Goal: Register for event/course

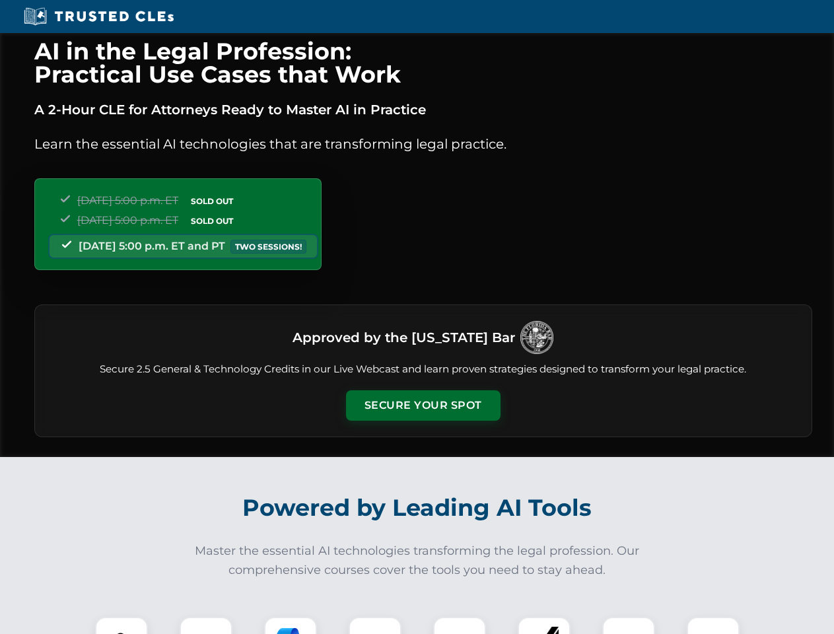
click at [423, 405] on button "Secure Your Spot" at bounding box center [423, 405] width 154 height 30
click at [121, 625] on img at bounding box center [121, 643] width 38 height 38
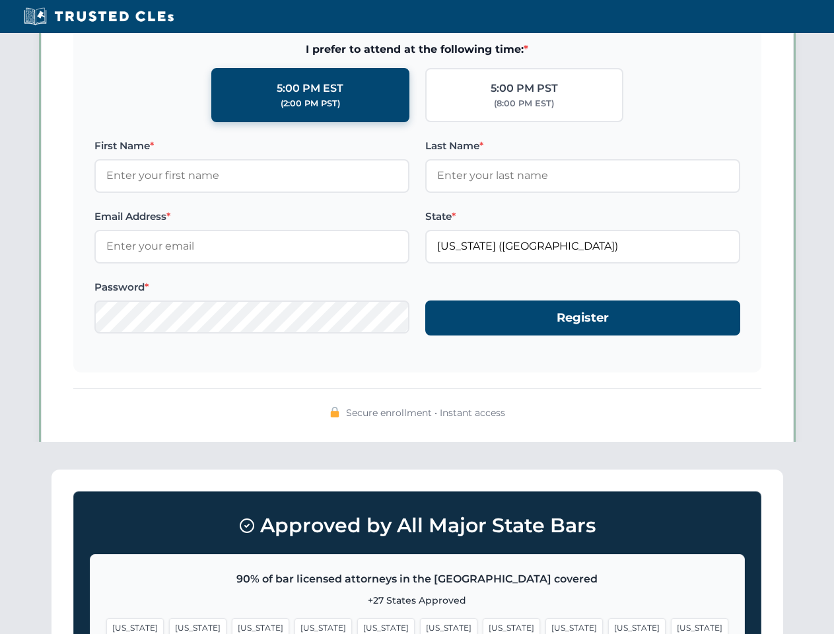
click at [483, 625] on span "[US_STATE]" at bounding box center [511, 627] width 57 height 19
click at [608, 625] on span "[US_STATE]" at bounding box center [636, 627] width 57 height 19
